Goal: Information Seeking & Learning: Learn about a topic

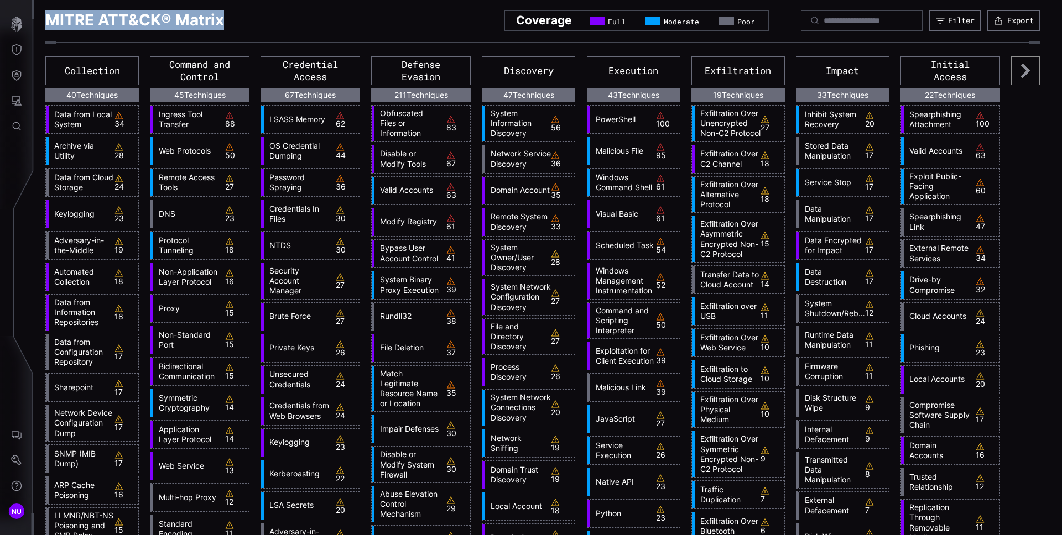
click at [9, 54] on button "Threat Exposure" at bounding box center [17, 49] width 32 height 25
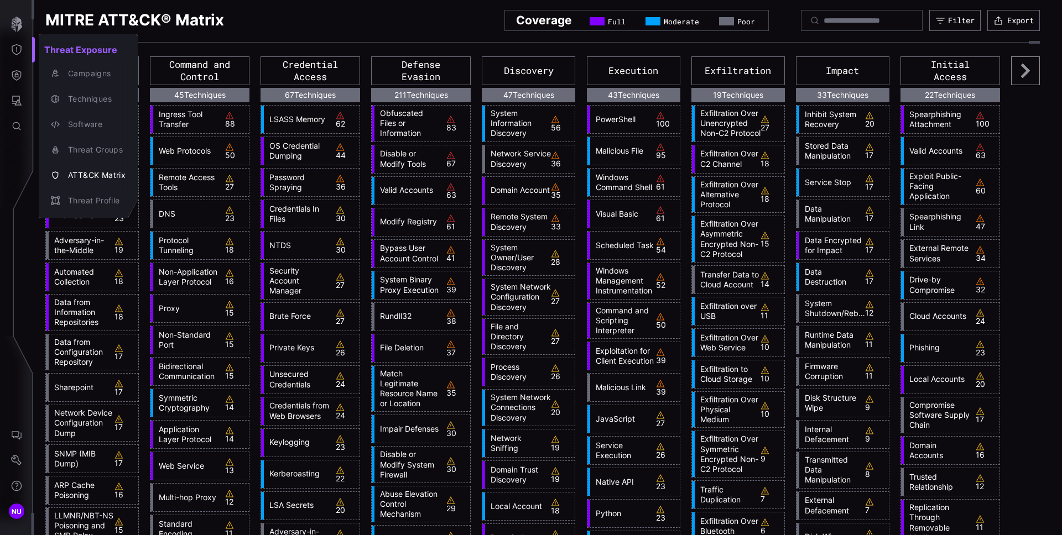
click at [9, 22] on div at bounding box center [531, 267] width 1062 height 535
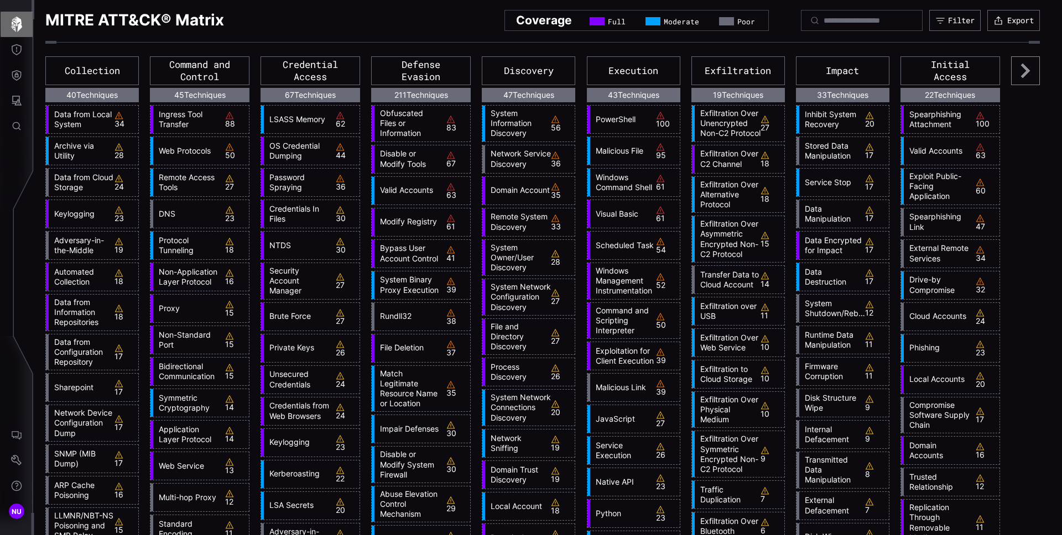
click at [17, 22] on icon "button" at bounding box center [16, 24] width 15 height 15
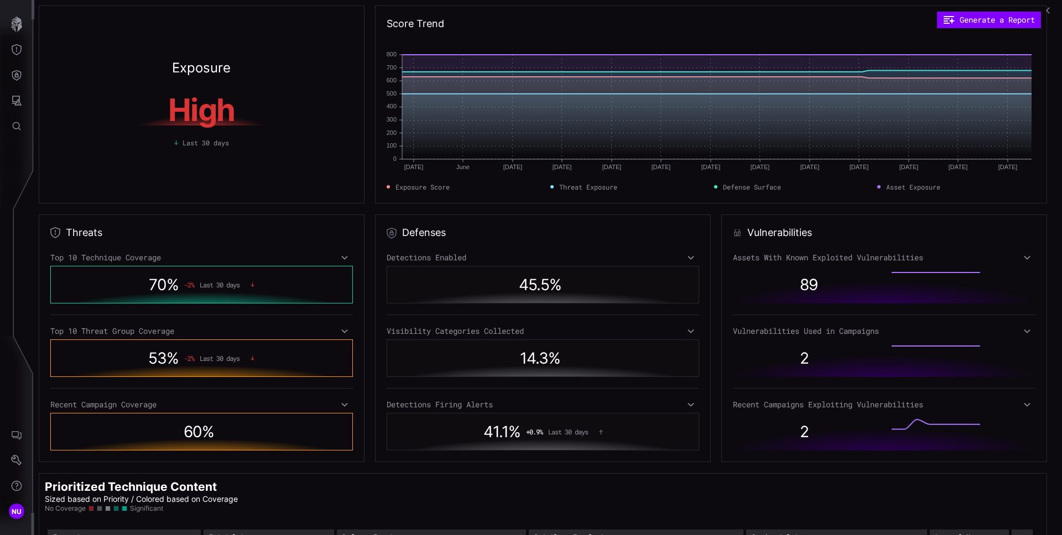
click at [301, 278] on div "70 % -2 % Last 30 days" at bounding box center [201, 284] width 257 height 25
click at [335, 257] on div "Top 10 Technique Coverage" at bounding box center [201, 258] width 302 height 10
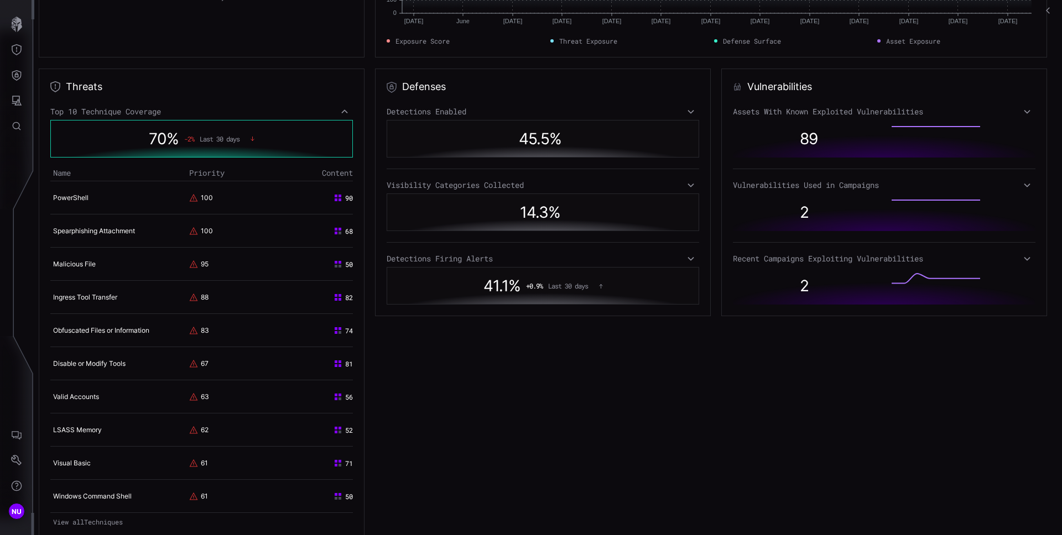
scroll to position [147, 0]
click at [71, 194] on link "PowerShell" at bounding box center [70, 197] width 35 height 8
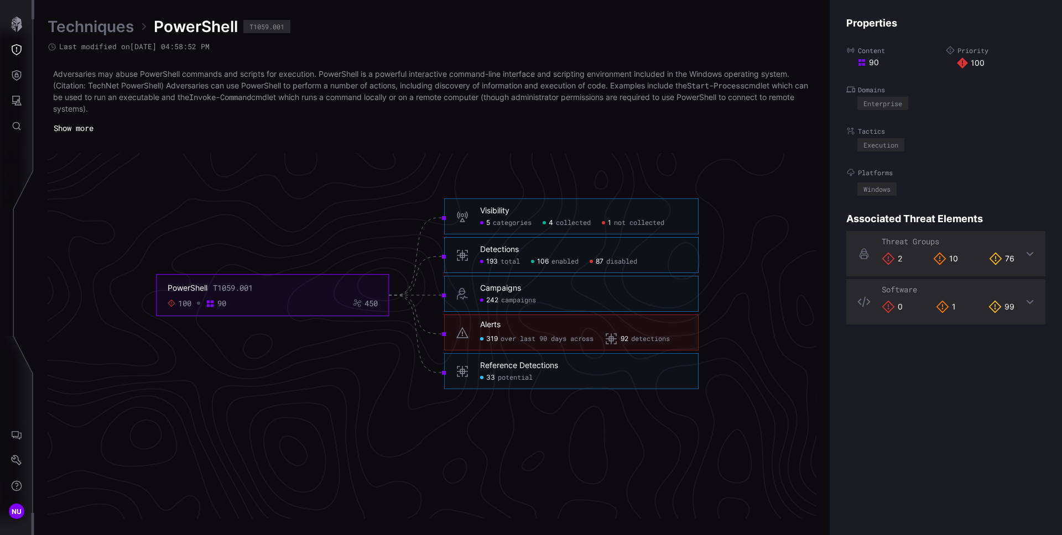
scroll to position [2346, 450]
click at [599, 227] on div "5 categories 4 collected 1 not collected" at bounding box center [583, 224] width 207 height 9
click at [664, 217] on div "Visibility 5 categories 4 collected 1 not collected" at bounding box center [583, 218] width 207 height 22
click at [507, 223] on span "categories" at bounding box center [512, 224] width 39 height 9
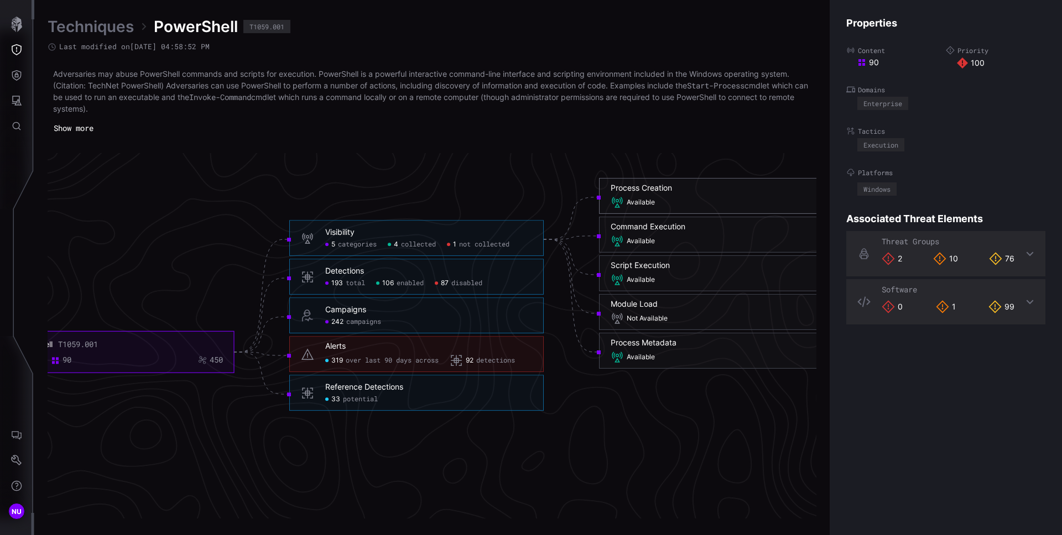
click at [637, 203] on span "Available" at bounding box center [640, 203] width 28 height 9
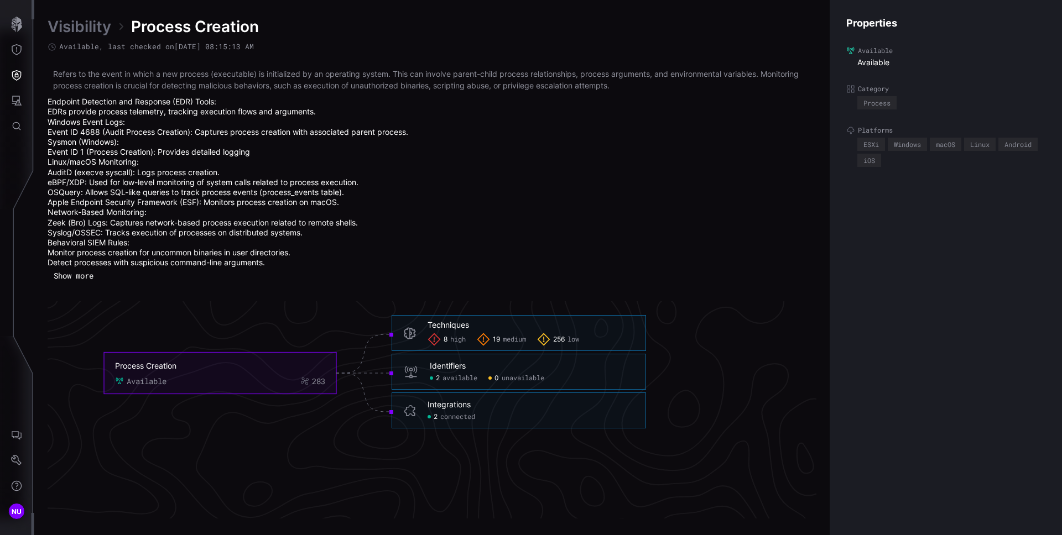
scroll to position [2416, 491]
click at [471, 338] on span "high" at bounding box center [468, 339] width 15 height 9
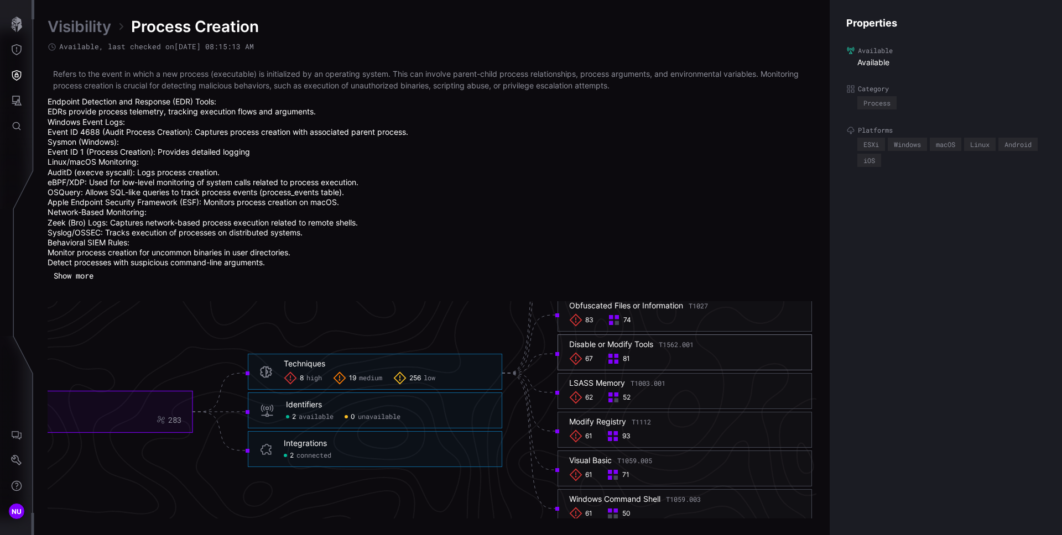
click at [717, 351] on div "Disable or Modify Tools T1562.001 67 81" at bounding box center [684, 353] width 231 height 26
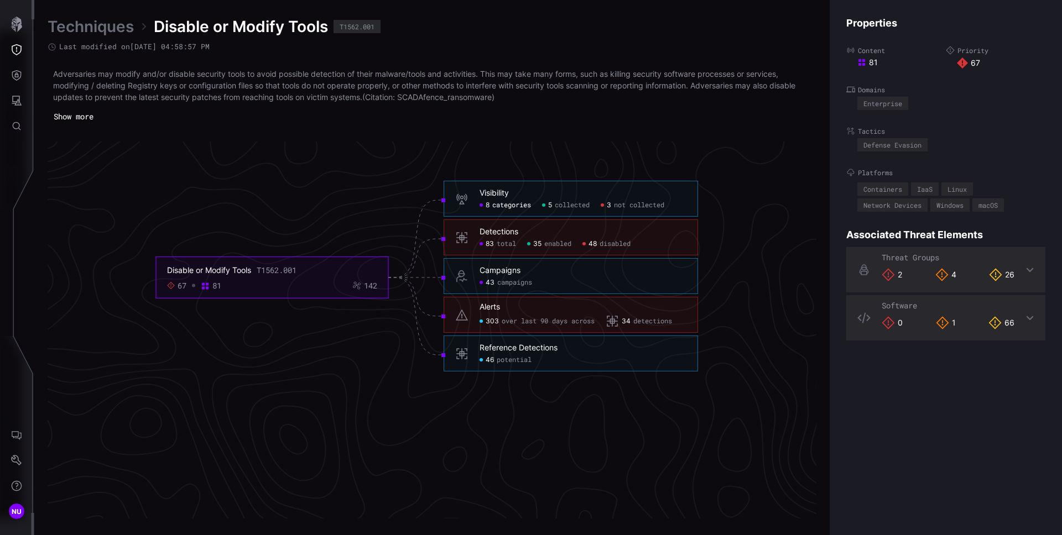
scroll to position [2352, 452]
drag, startPoint x: 561, startPoint y: 519, endPoint x: 520, endPoint y: 519, distance: 40.4
click at [520, 519] on div "Techniques Disable or Modify Tools T1562.001 Last modified on [DATE] 04:58:57 P…" at bounding box center [547, 267] width 1027 height 535
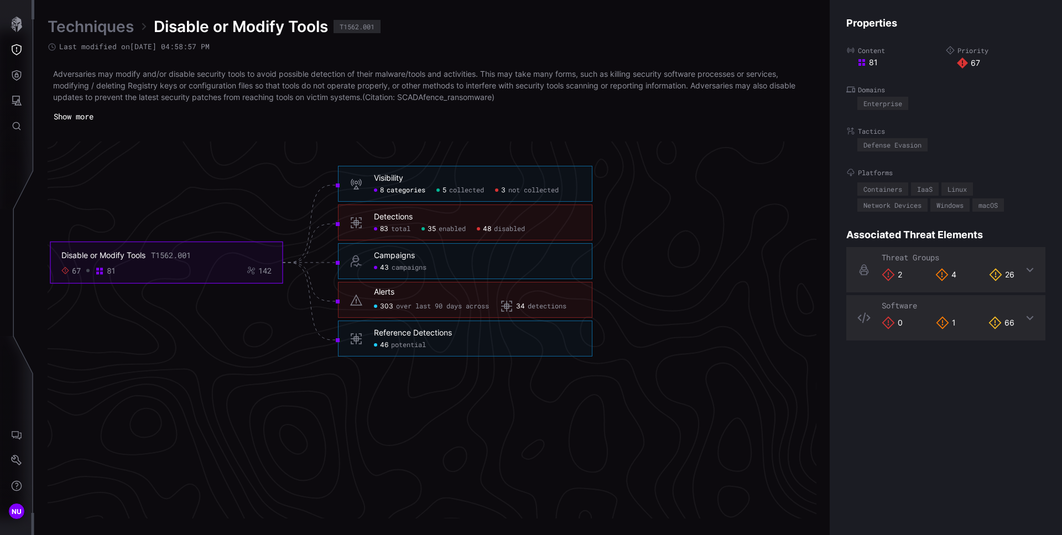
scroll to position [2372, 556]
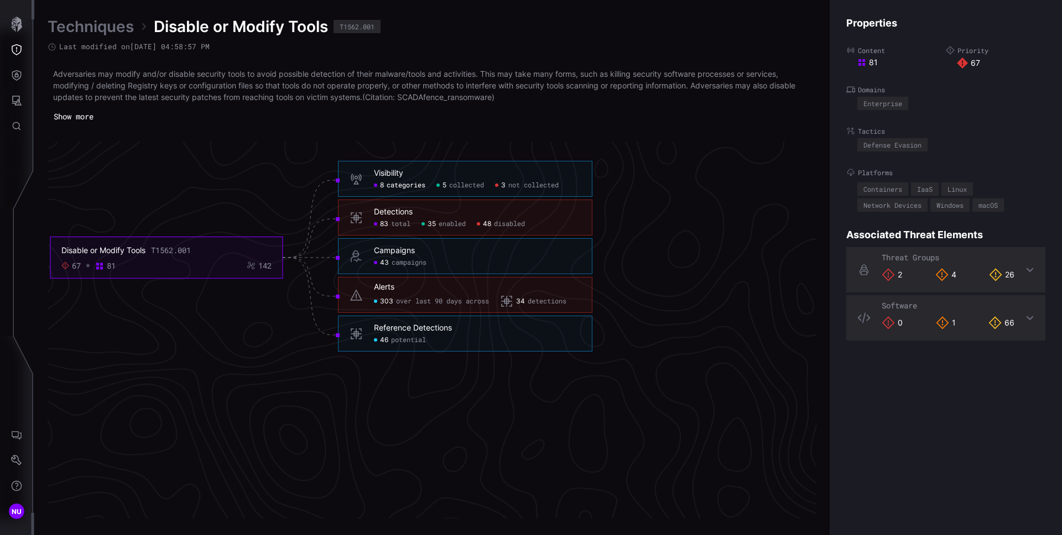
drag, startPoint x: 594, startPoint y: 519, endPoint x: 563, endPoint y: 519, distance: 31.0
click at [563, 519] on div "Techniques Disable or Modify Tools T1562.001 Last modified on [DATE] 04:58:57 P…" at bounding box center [547, 267] width 1027 height 535
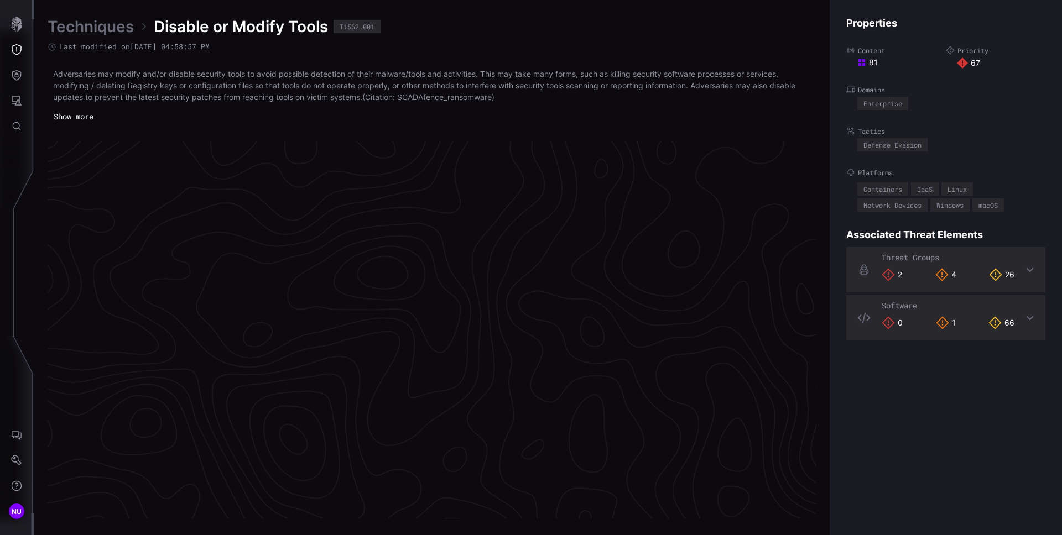
scroll to position [3123, 218]
drag, startPoint x: 456, startPoint y: 519, endPoint x: 426, endPoint y: 518, distance: 30.4
click at [426, 518] on div "Techniques Disable or Modify Tools T1562.001 Last modified on [DATE] 04:58:57 P…" at bounding box center [547, 267] width 1027 height 535
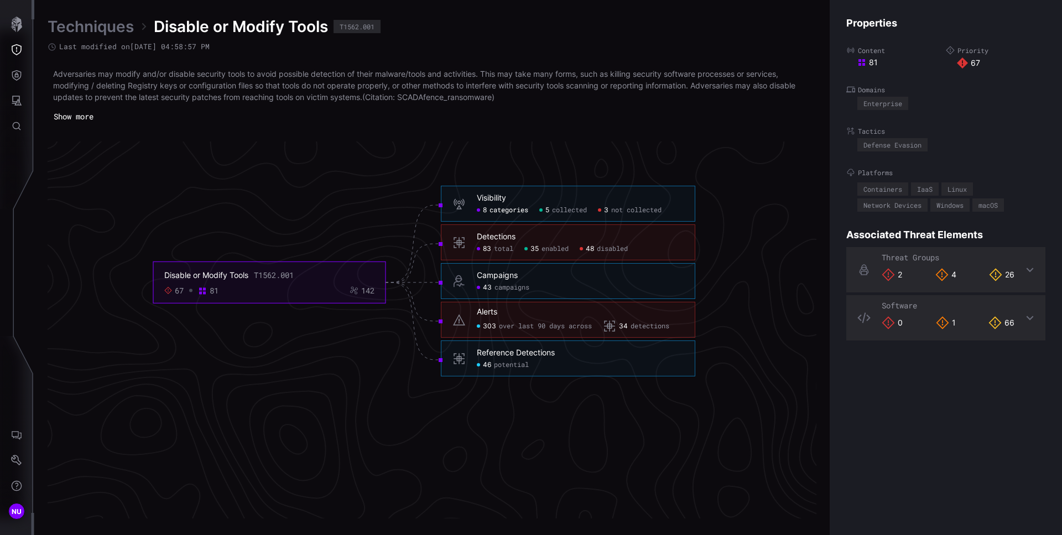
scroll to position [2347, 451]
click at [505, 467] on icon "Disable or Modify Tools T1562.001 67 81 142 Visibility 8 categories 5 collected…" at bounding box center [425, 282] width 1659 height 4977
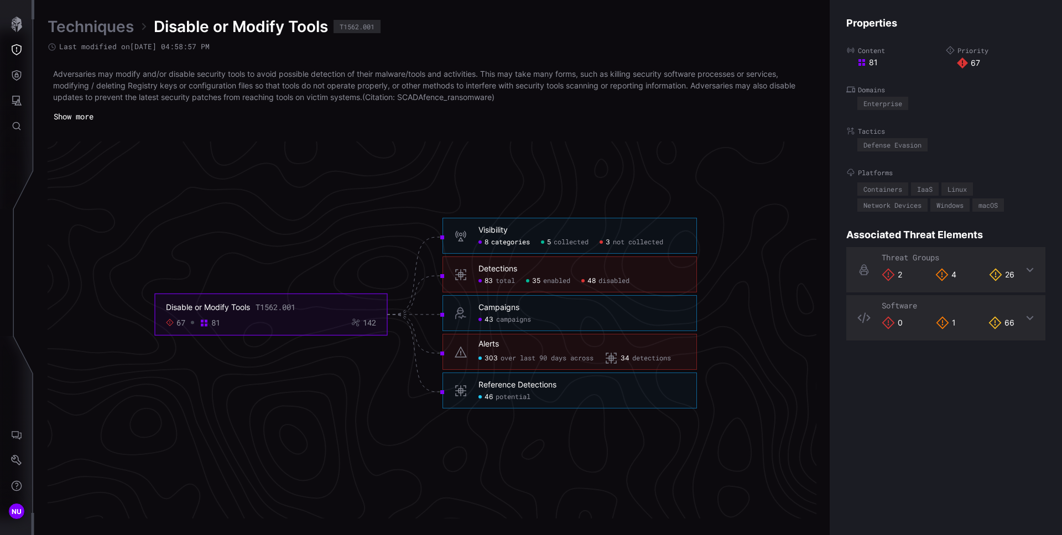
scroll to position [2331, 451]
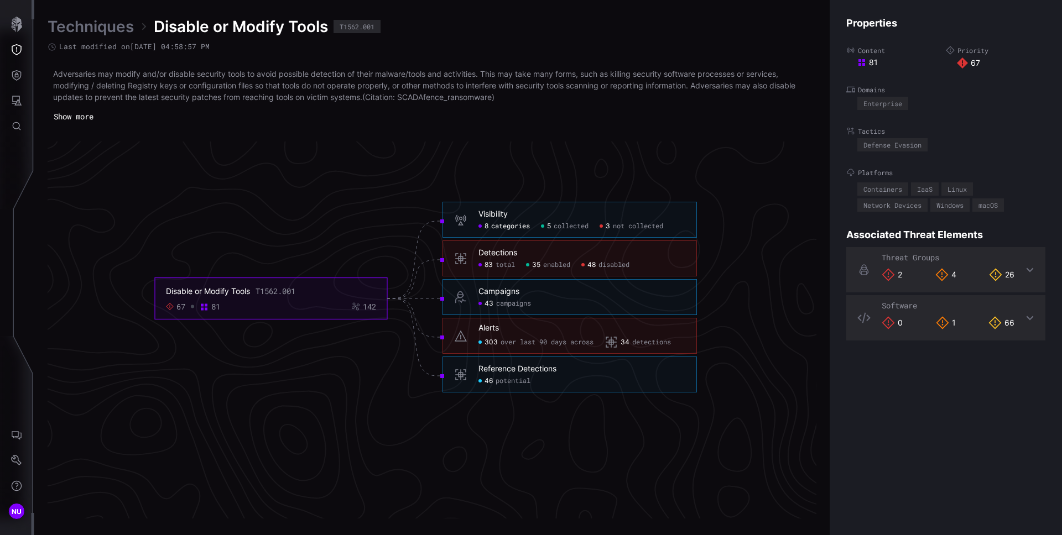
click at [1029, 270] on div "Threat Groups 2 4 26" at bounding box center [945, 269] width 199 height 45
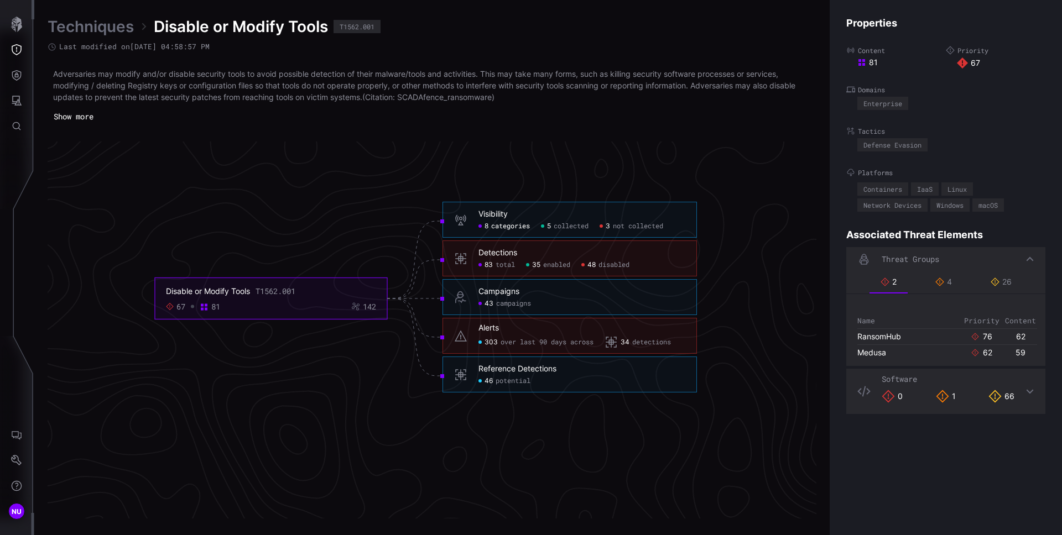
click at [448, 165] on icon "Disable or Modify Tools T1562.001 67 81 142 Visibility 8 categories 5 collected…" at bounding box center [425, 298] width 1659 height 4977
